Goal: Browse casually

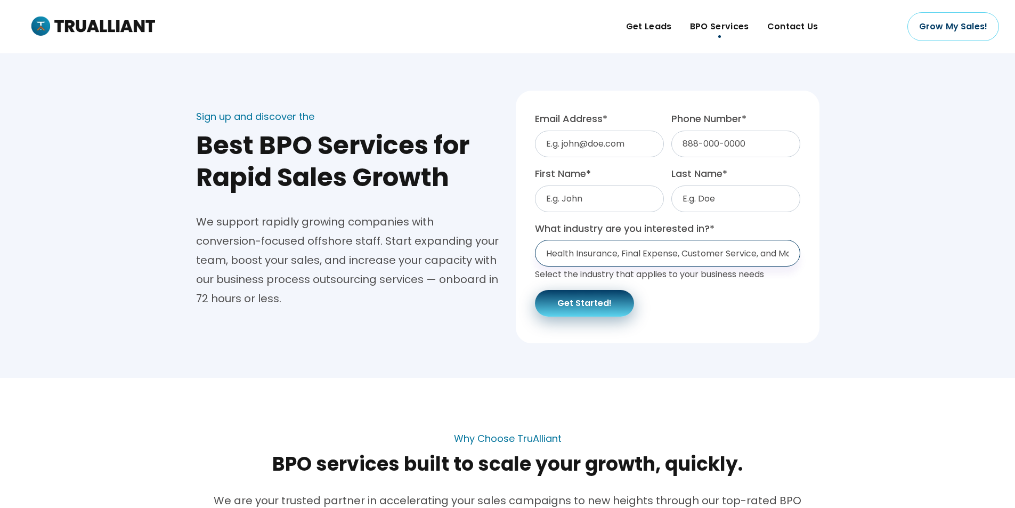
click at [645, 253] on select "Health Insurance, Final Expense, Customer Service, and More... Health Insurance…" at bounding box center [667, 253] width 265 height 27
click at [928, 254] on div "Sign up and discover the Best BPO Services for Rapid Sales Growth We support ra…" at bounding box center [507, 209] width 1015 height 274
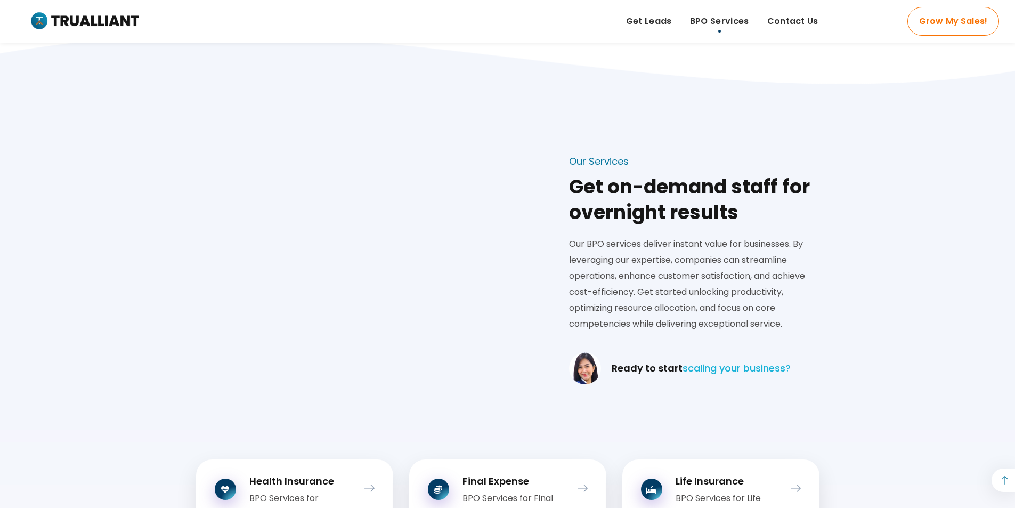
scroll to position [973, 0]
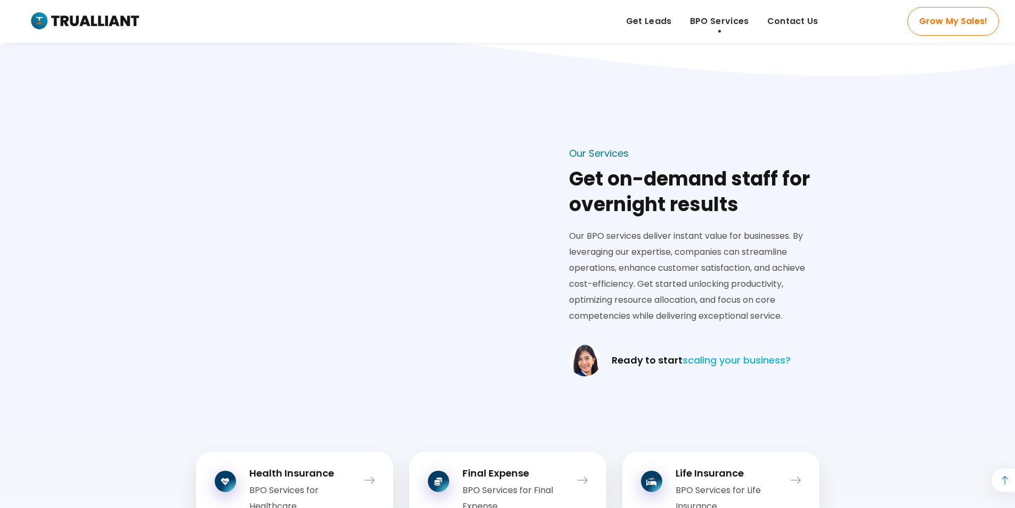
click at [589, 361] on img at bounding box center [585, 360] width 32 height 32
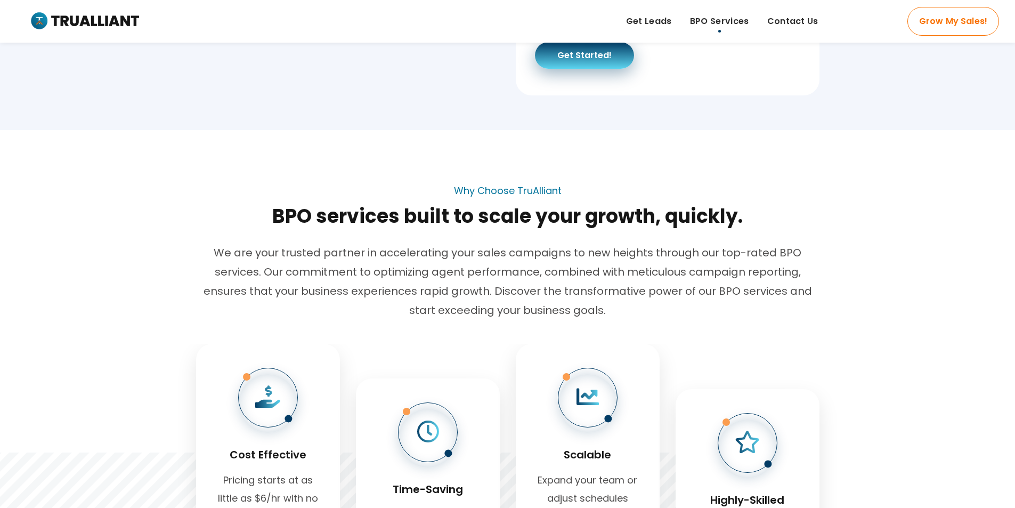
scroll to position [0, 0]
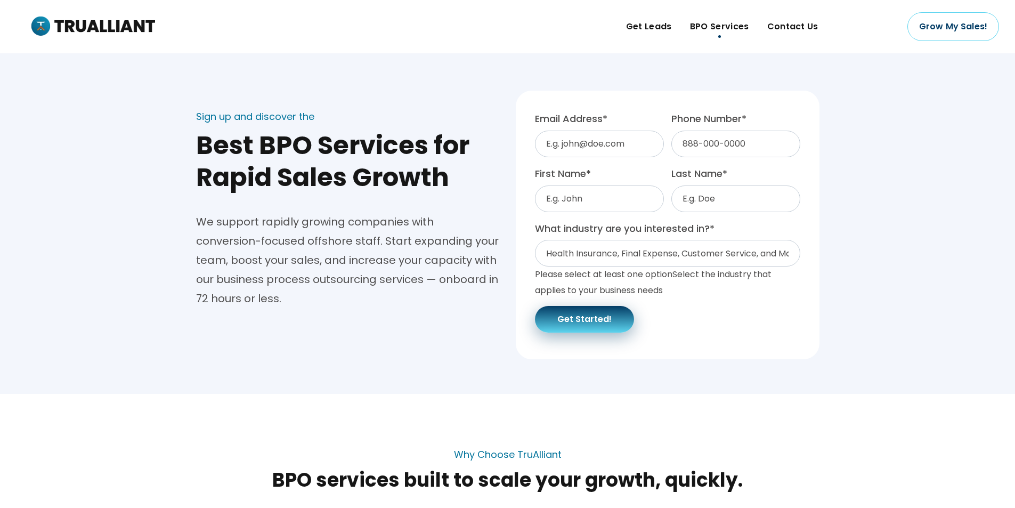
click at [107, 30] on img at bounding box center [92, 27] width 126 height 26
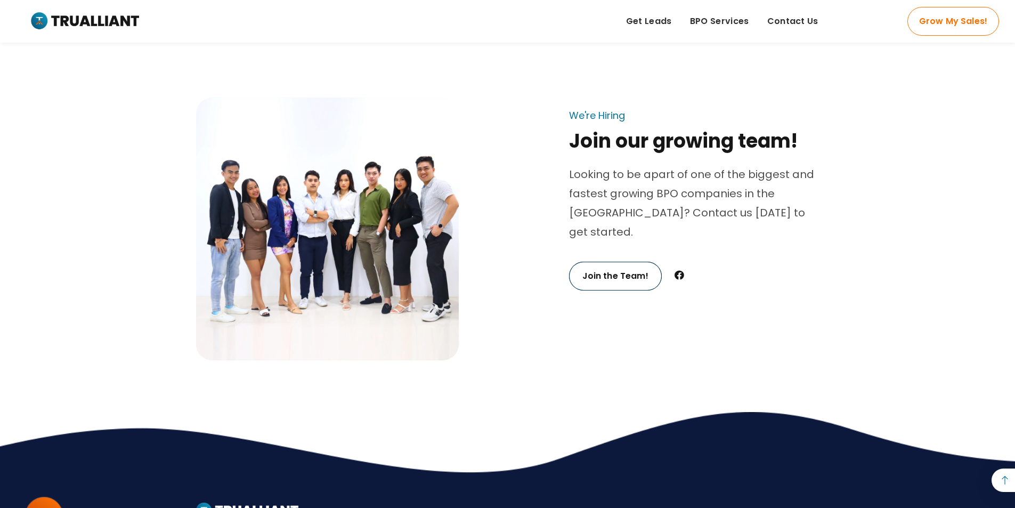
scroll to position [3291, 0]
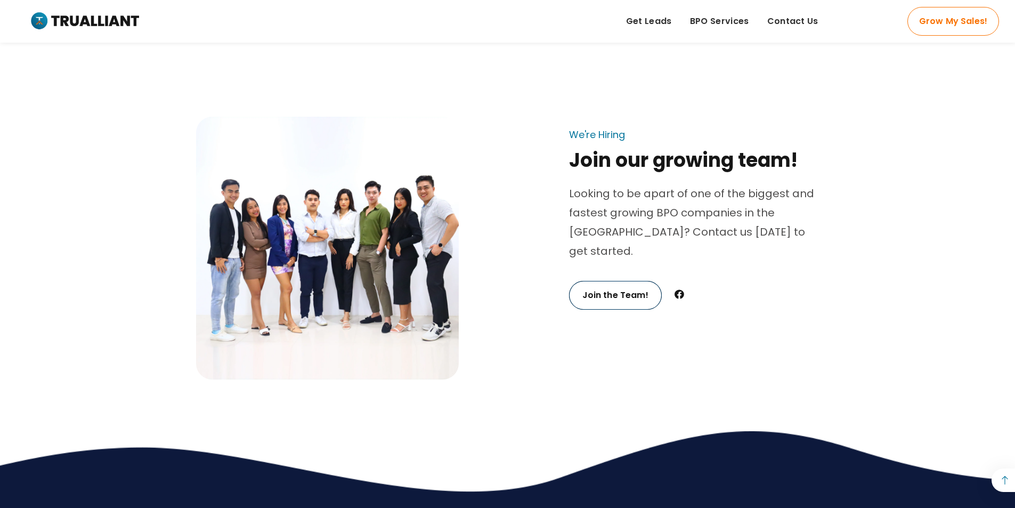
drag, startPoint x: 380, startPoint y: 229, endPoint x: 390, endPoint y: 239, distance: 13.9
click at [380, 229] on img at bounding box center [327, 248] width 263 height 263
